Goal: Task Accomplishment & Management: Manage account settings

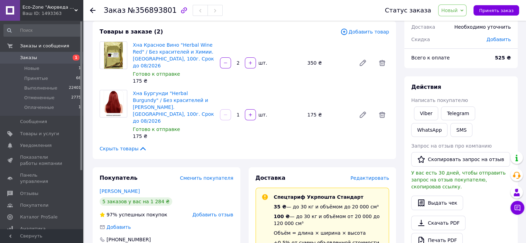
scroll to position [35, 0]
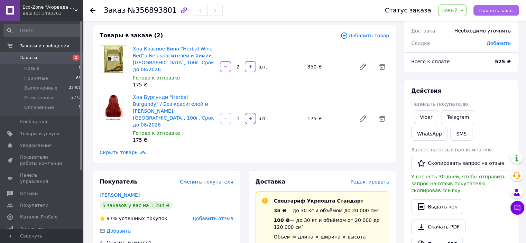
click at [490, 9] on span "Принять заказ" at bounding box center [496, 10] width 35 height 5
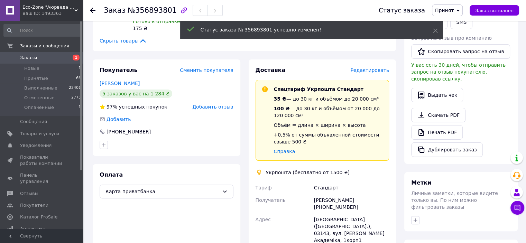
scroll to position [173, 0]
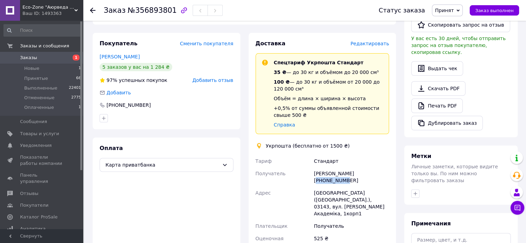
drag, startPoint x: 376, startPoint y: 152, endPoint x: 349, endPoint y: 152, distance: 27.3
click at [349, 167] on div "[PERSON_NAME] [PHONE_NUMBER]" at bounding box center [352, 176] width 78 height 19
copy div "0678906049"
click at [87, 111] on div "Заказ №356893801 Статус заказа Принят Выполнен Отменен Оплаченный Заказ выполне…" at bounding box center [304, 124] width 441 height 552
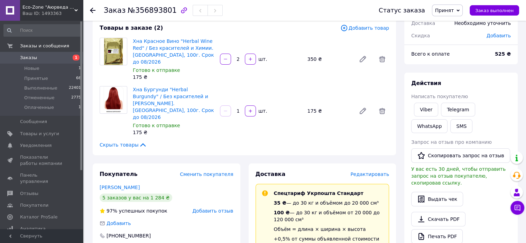
scroll to position [0, 0]
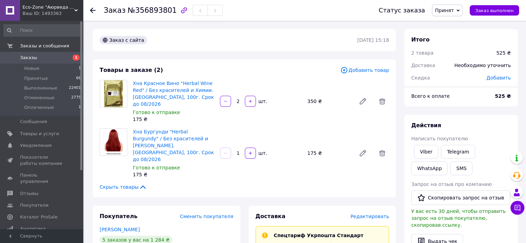
click at [92, 12] on use at bounding box center [93, 11] width 6 height 6
